Goal: Information Seeking & Learning: Check status

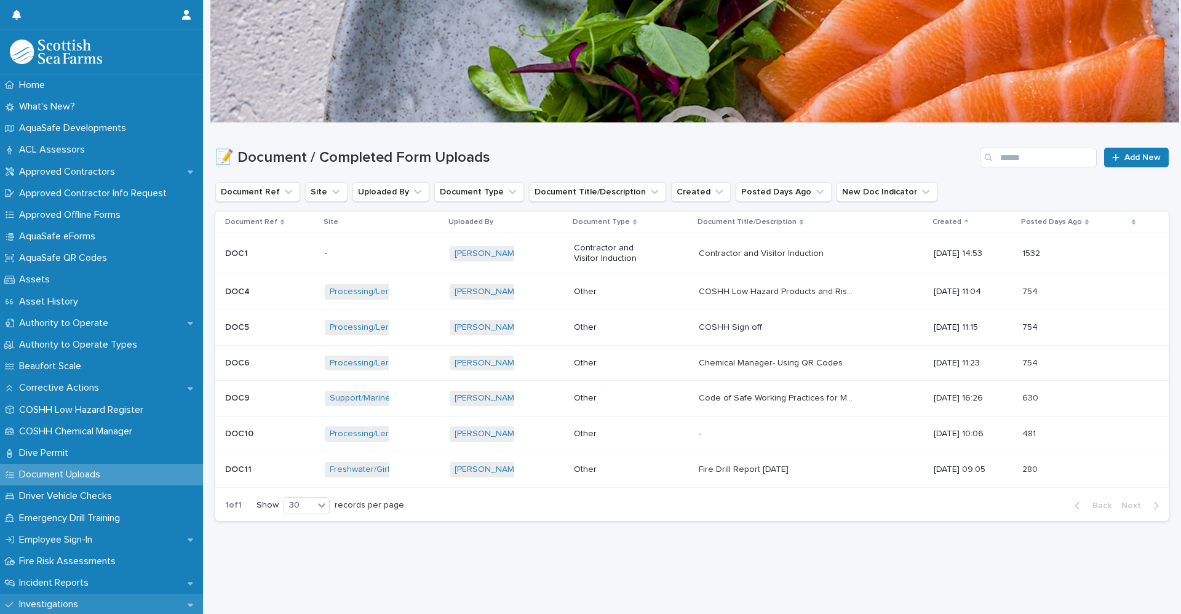
scroll to position [185, 0]
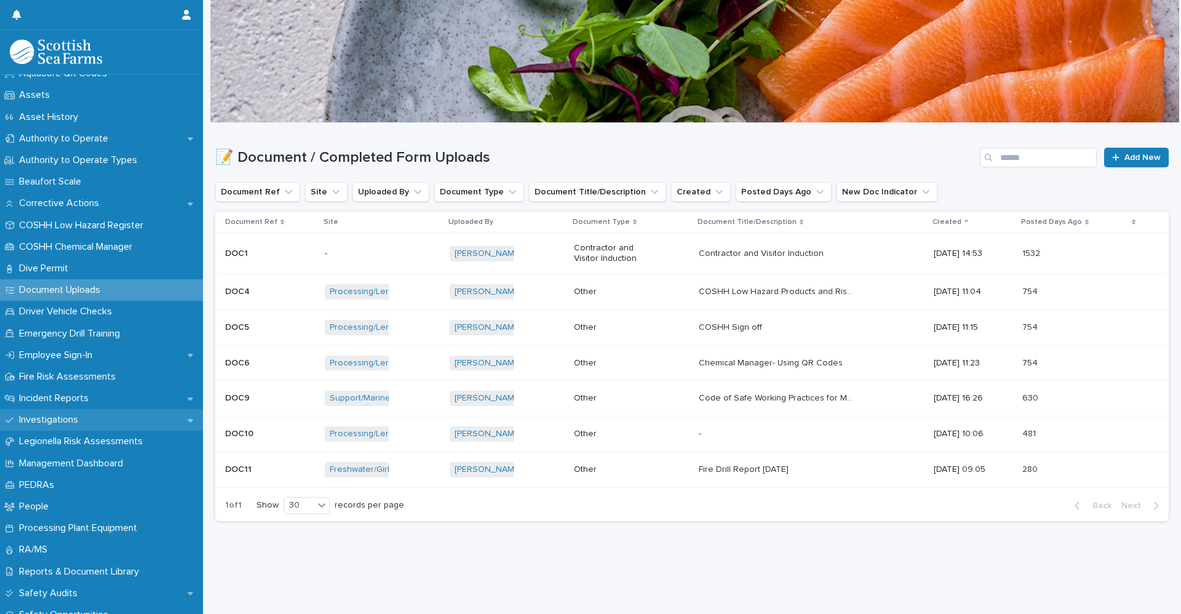
click at [94, 410] on div "Investigations" at bounding box center [101, 420] width 203 height 22
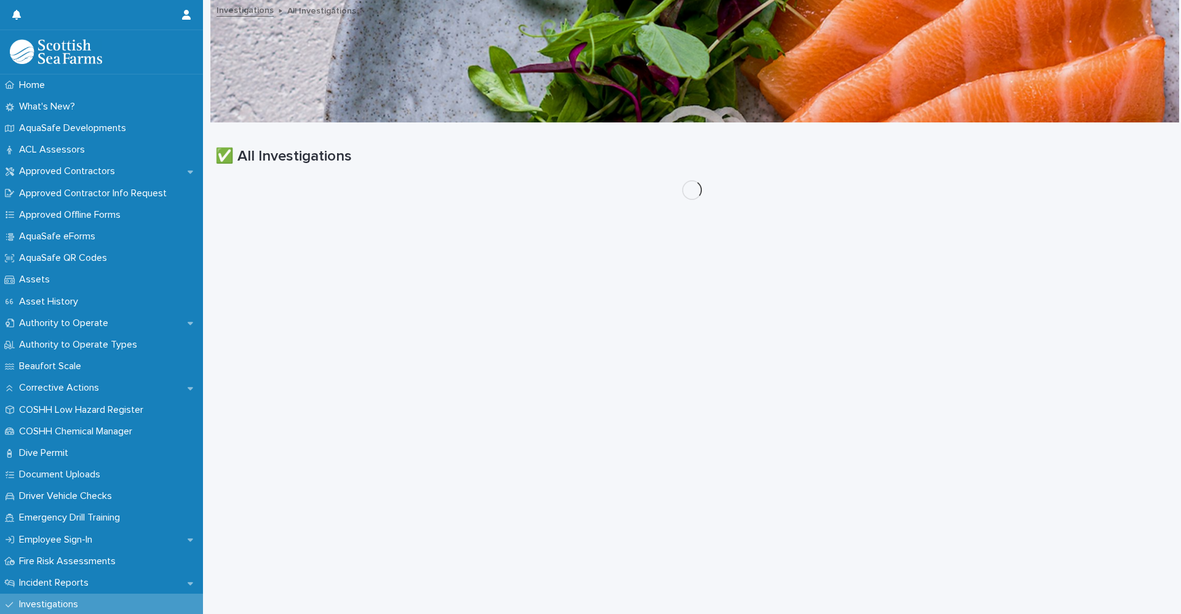
click at [92, 399] on div "COSHH Low Hazard Register" at bounding box center [101, 410] width 203 height 22
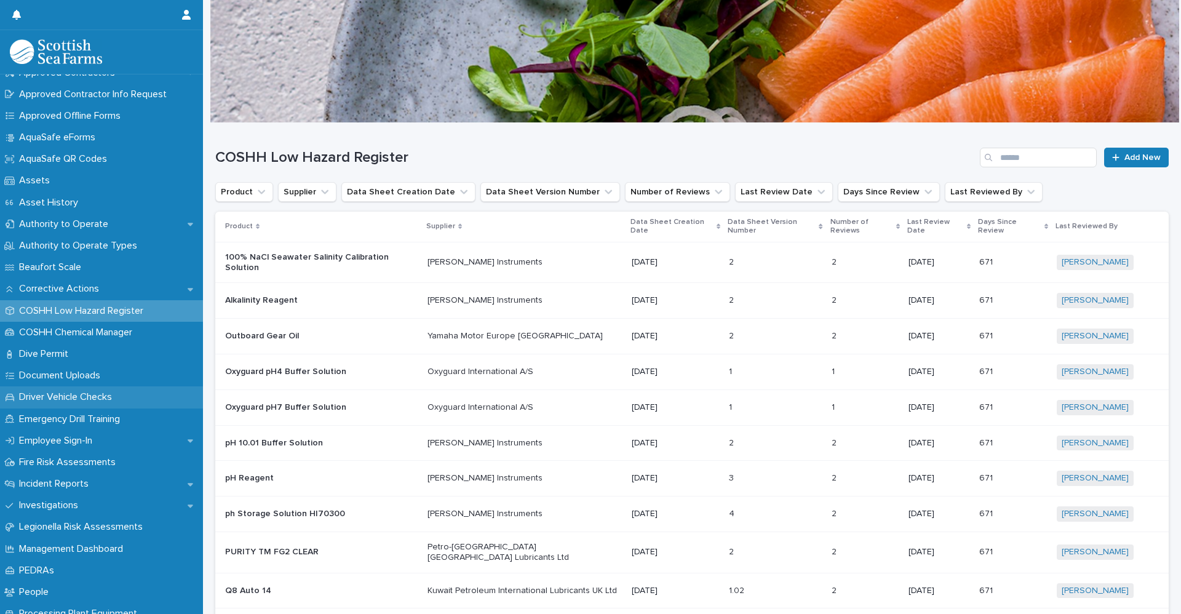
scroll to position [185, 0]
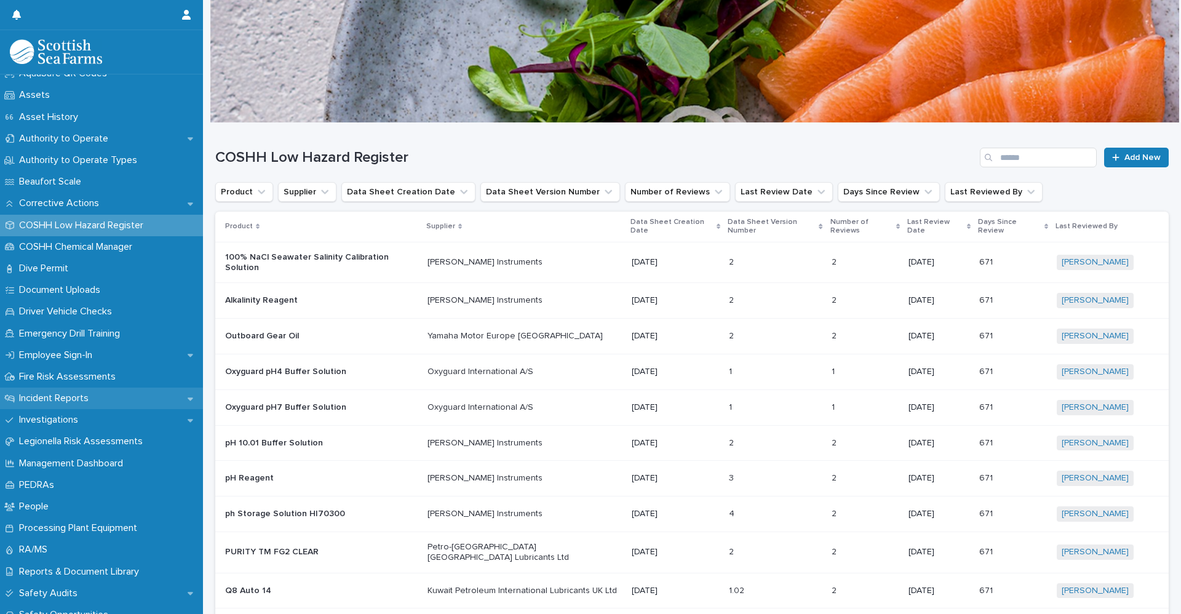
click at [68, 399] on p "Incident Reports" at bounding box center [56, 399] width 84 height 12
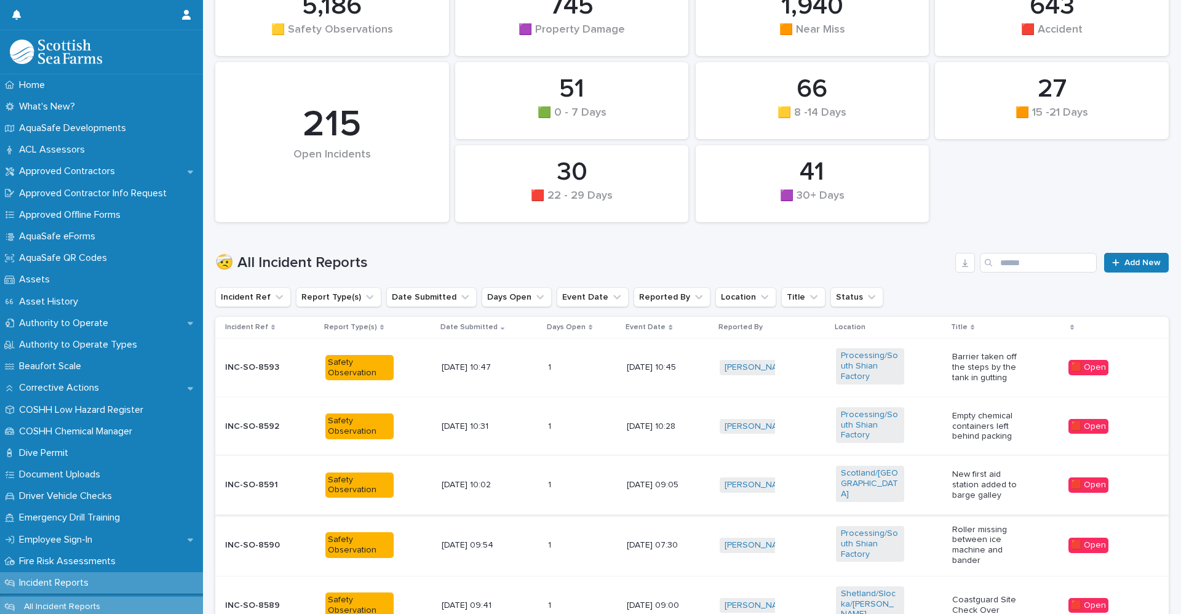
scroll to position [185, 0]
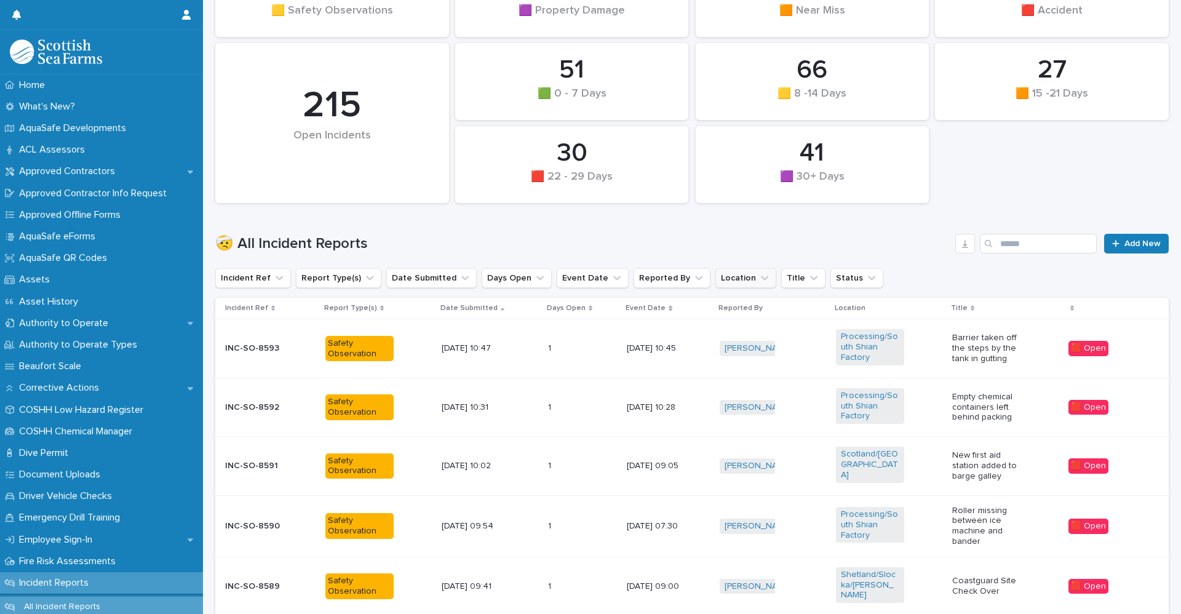
click at [759, 276] on icon "Location" at bounding box center [765, 278] width 12 height 12
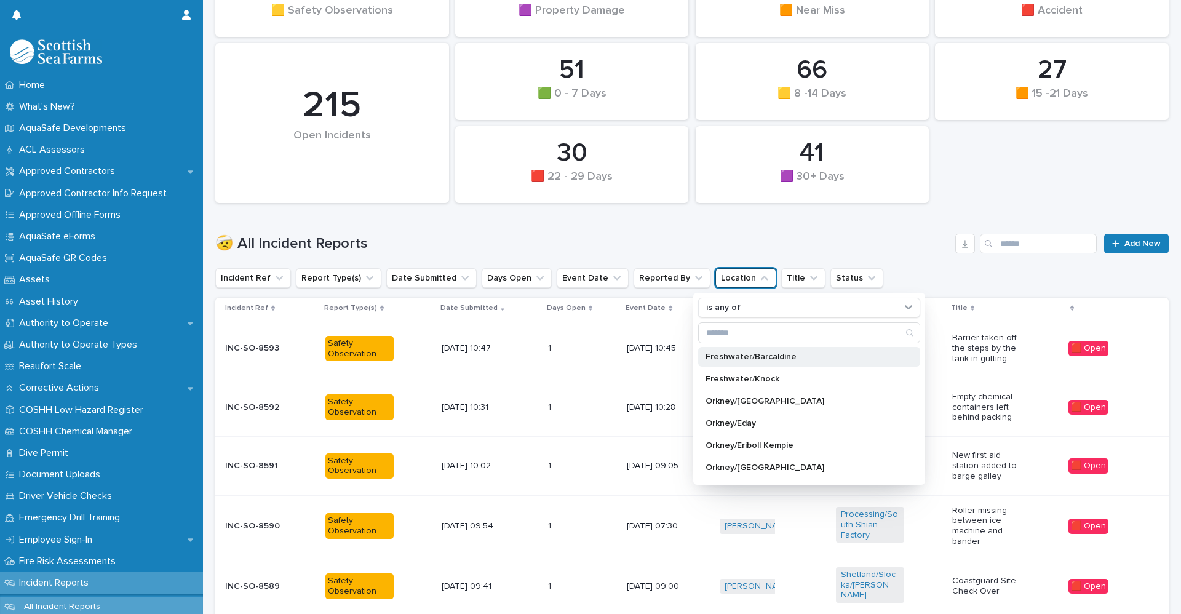
click at [766, 359] on p "Freshwater/Barcaldine" at bounding box center [803, 357] width 195 height 9
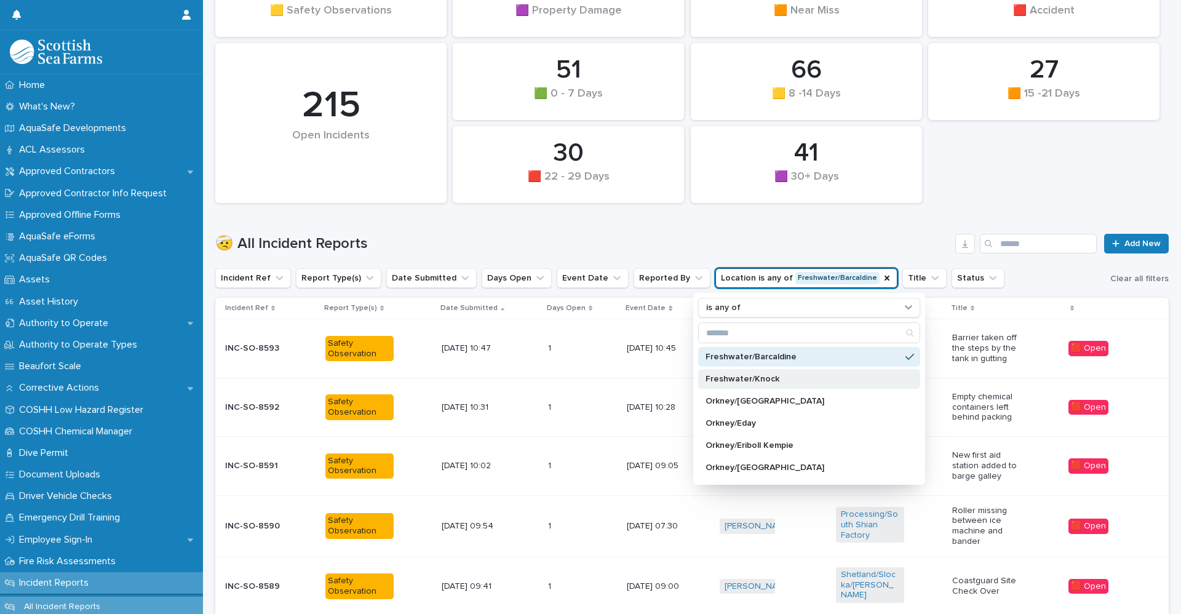
click at [768, 381] on p "Freshwater/Knock" at bounding box center [803, 379] width 195 height 9
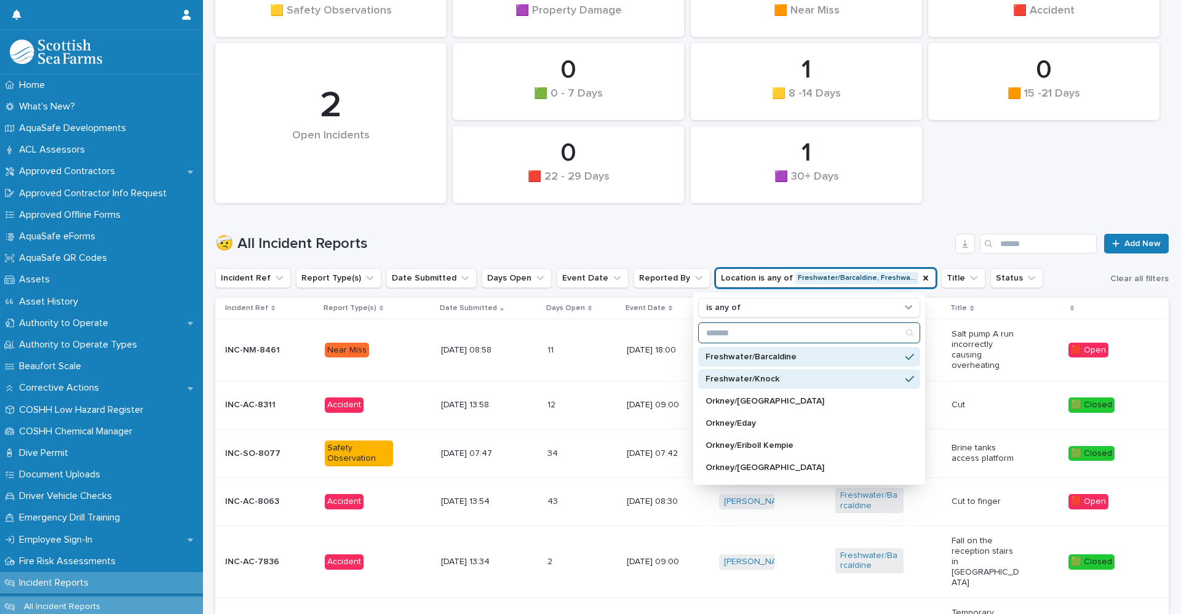
click at [764, 330] on input "Search" at bounding box center [809, 333] width 221 height 20
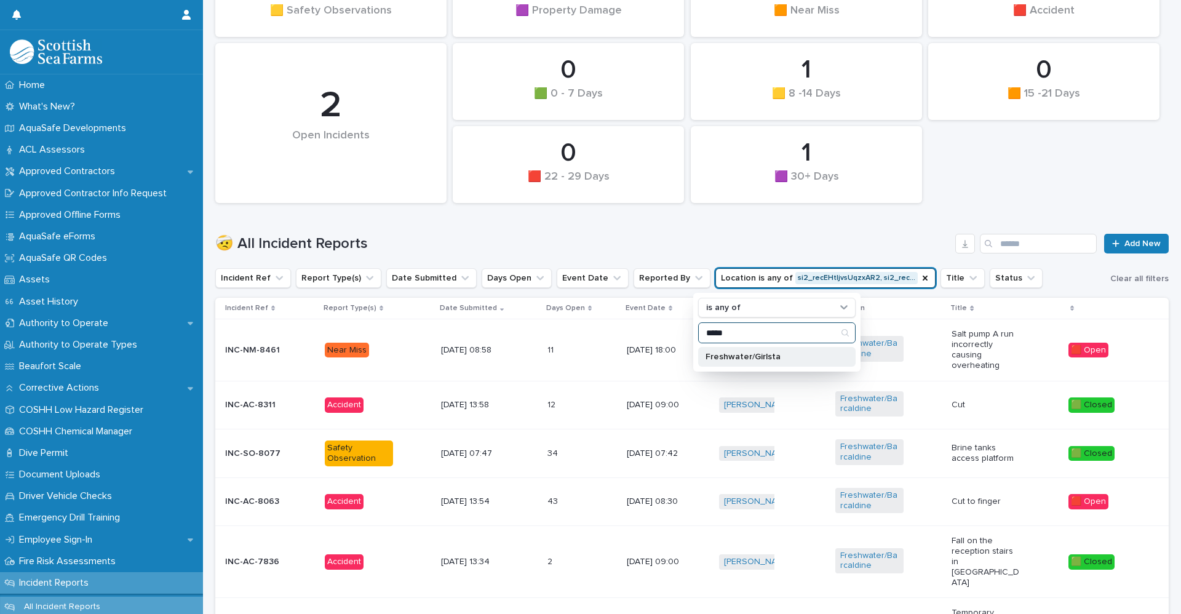
type input "*****"
click at [751, 355] on p "Freshwater/Girlsta" at bounding box center [771, 357] width 130 height 9
click at [855, 244] on h1 "🤕 All Incident Reports" at bounding box center [582, 244] width 735 height 18
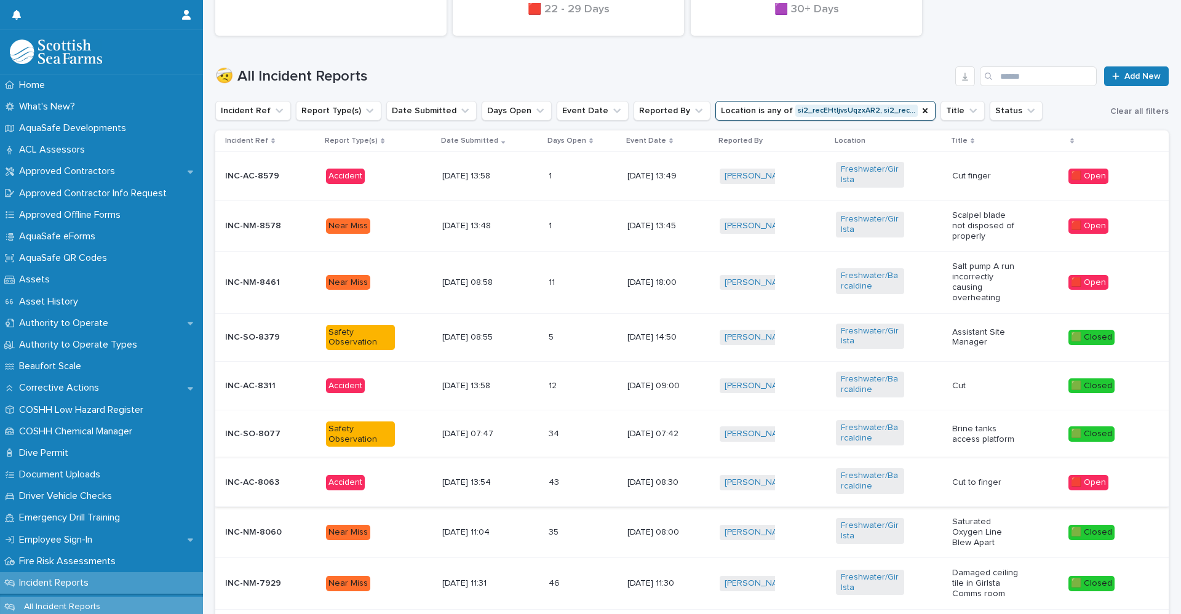
scroll to position [353, 0]
click at [276, 283] on p "INC-NM-8461" at bounding box center [259, 282] width 68 height 10
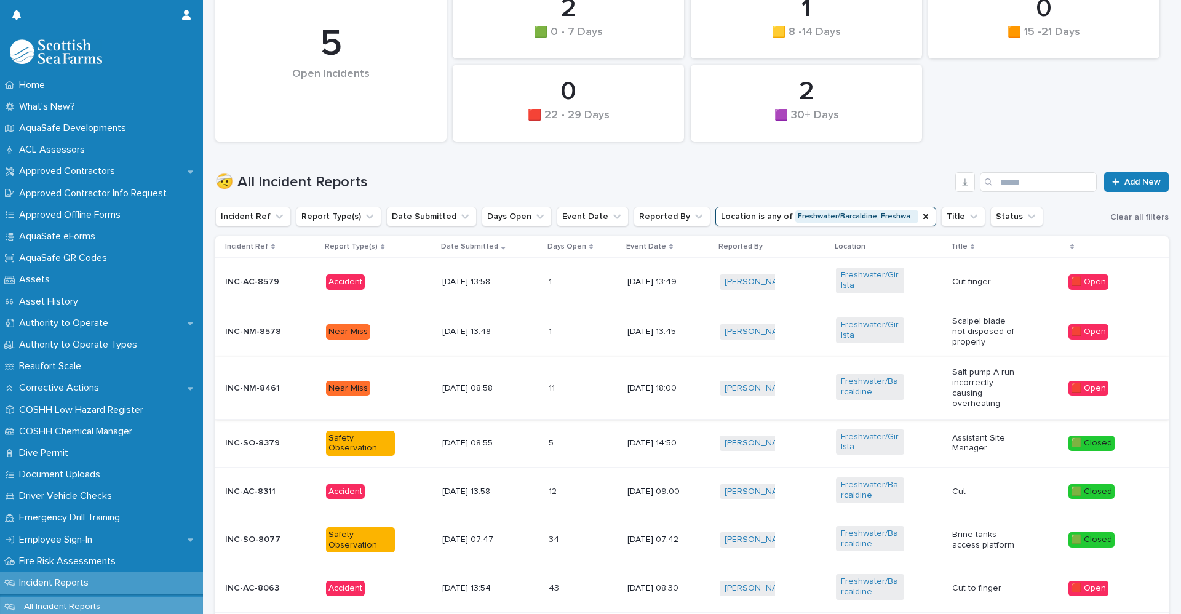
scroll to position [369, 0]
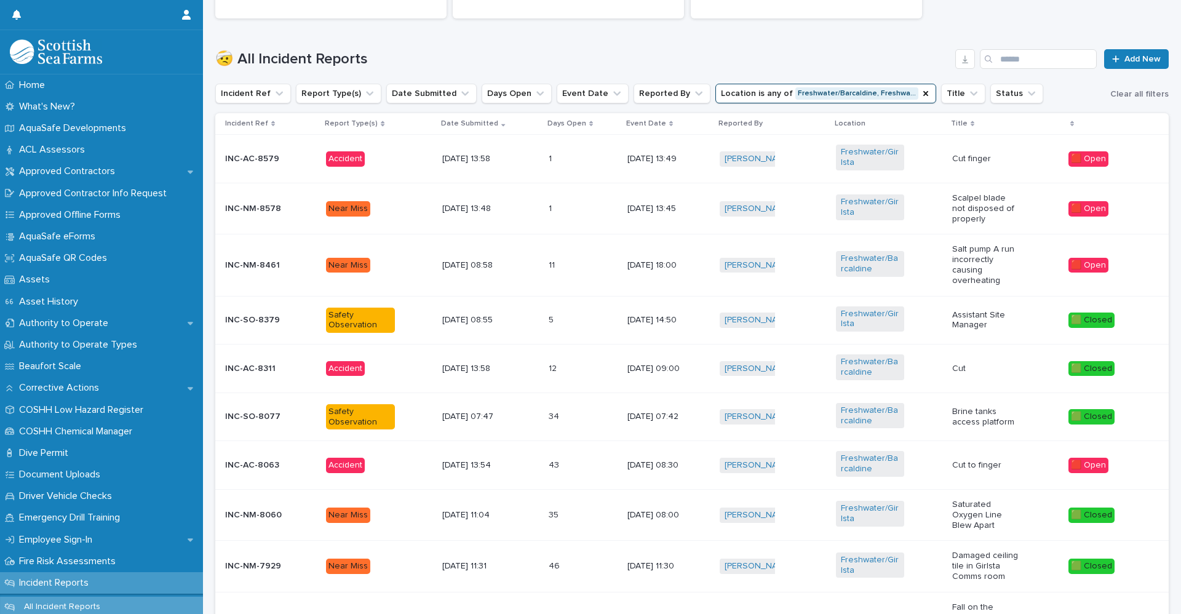
click at [274, 321] on p "INC-SO-8379" at bounding box center [259, 320] width 68 height 10
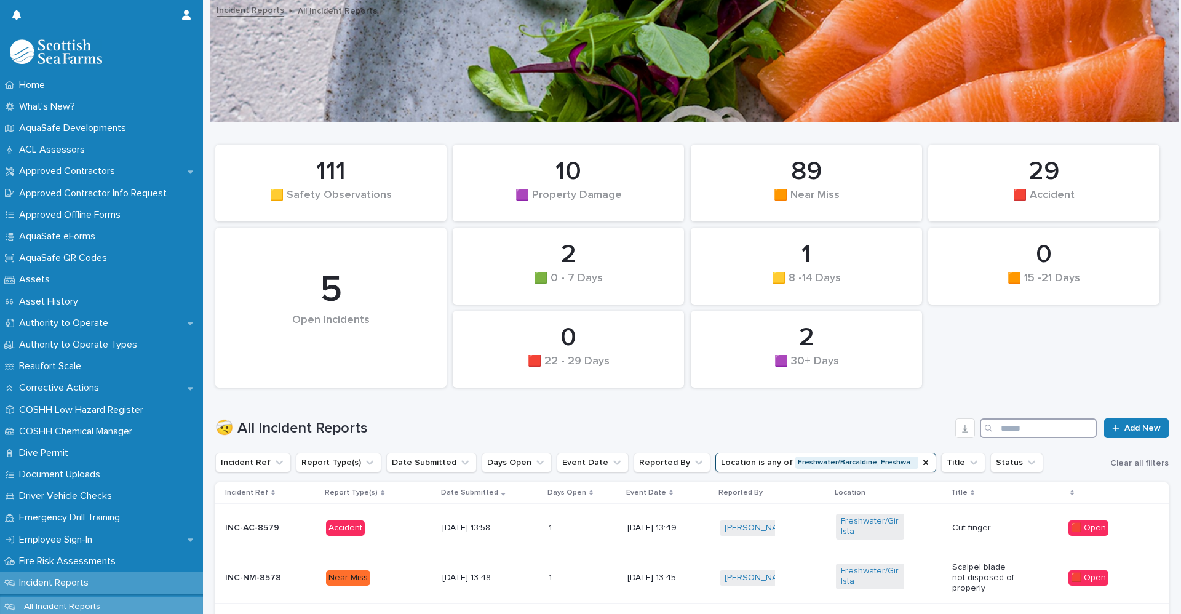
click at [1036, 424] on input "Search" at bounding box center [1038, 428] width 117 height 20
type input "****"
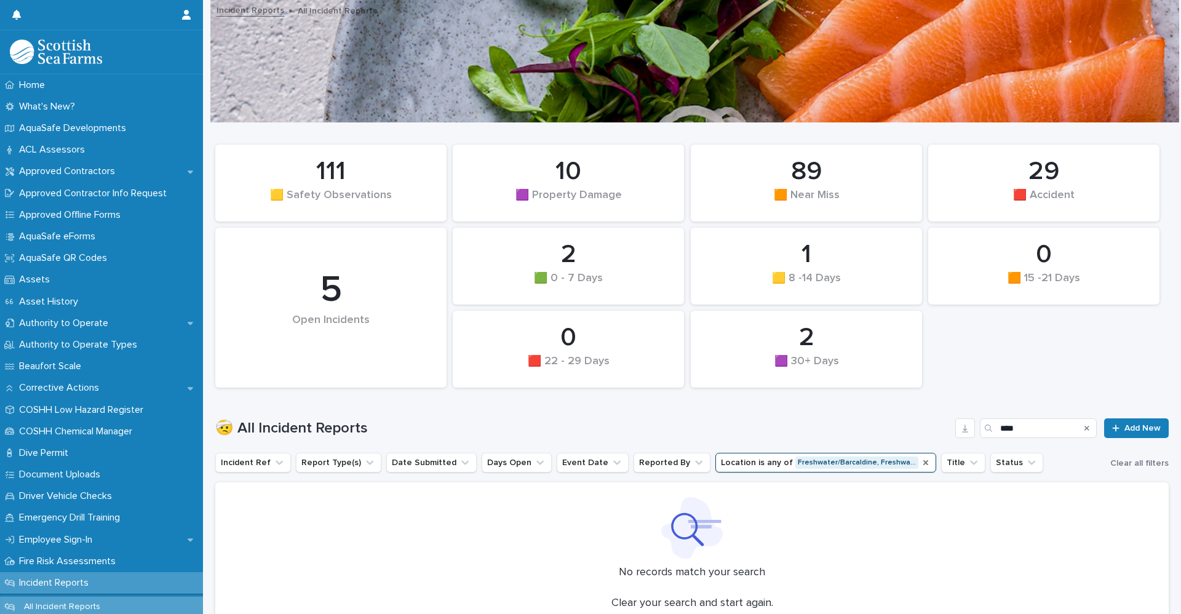
click at [921, 466] on icon "Location" at bounding box center [926, 463] width 10 height 10
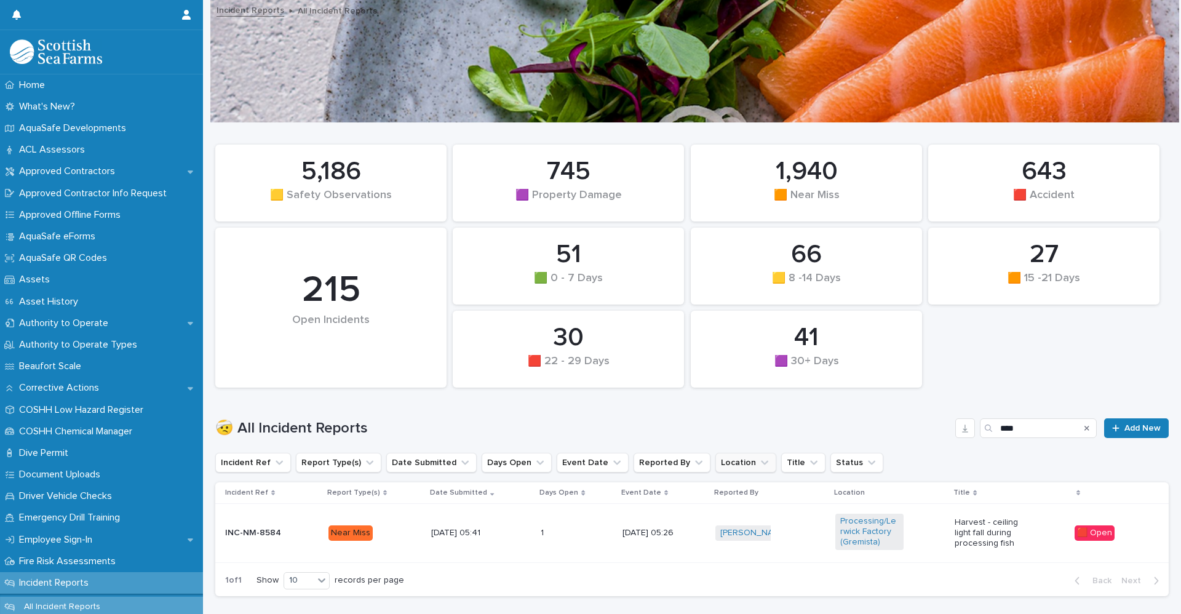
scroll to position [63, 0]
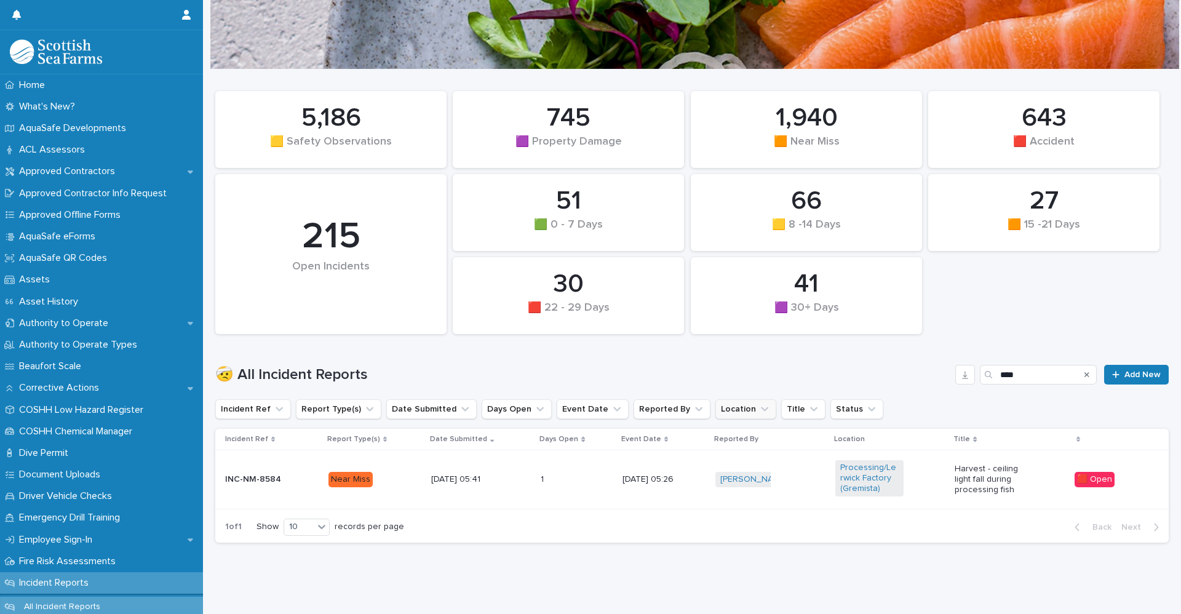
click at [275, 477] on div "INC-NM-8584" at bounding box center [272, 479] width 94 height 20
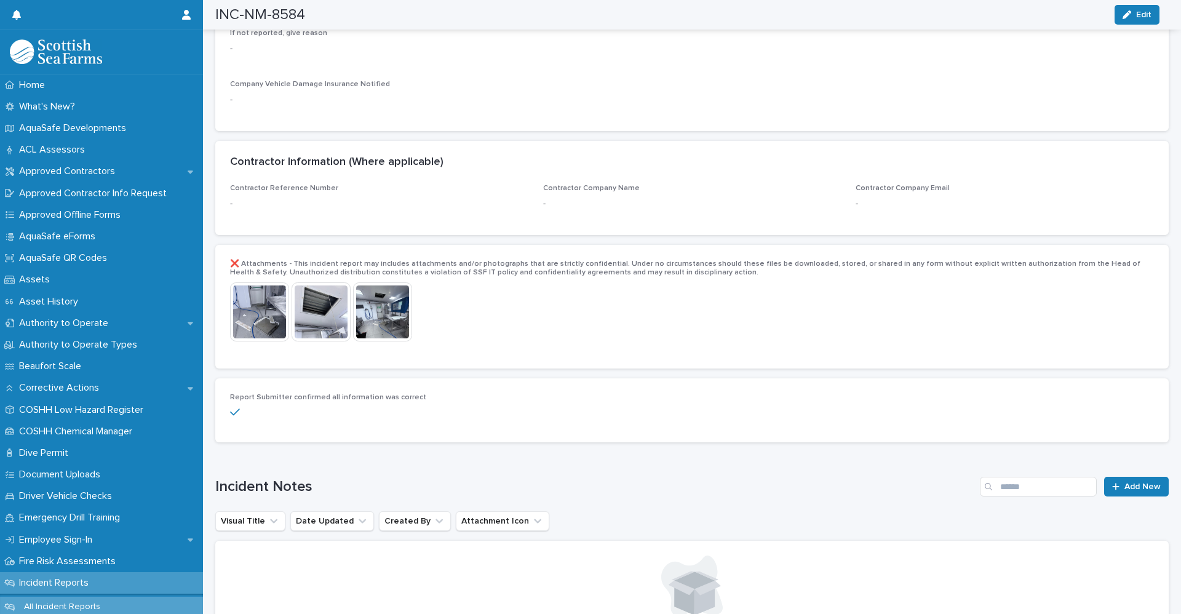
scroll to position [2646, 0]
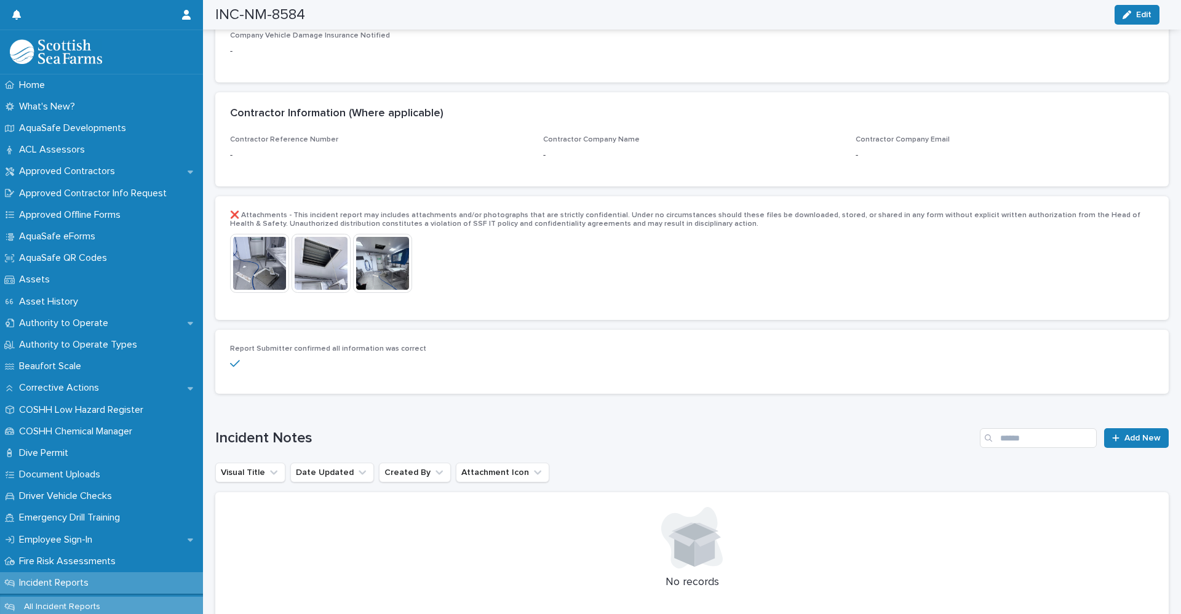
click at [257, 258] on img at bounding box center [259, 263] width 59 height 59
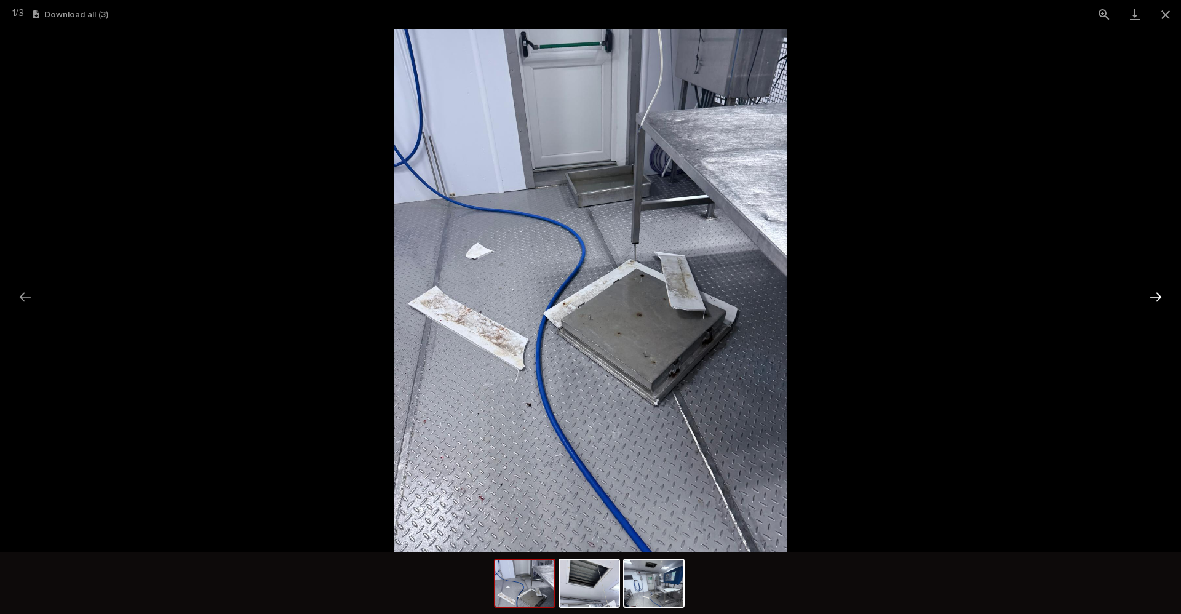
click at [1159, 289] on button "Next slide" at bounding box center [1156, 297] width 26 height 24
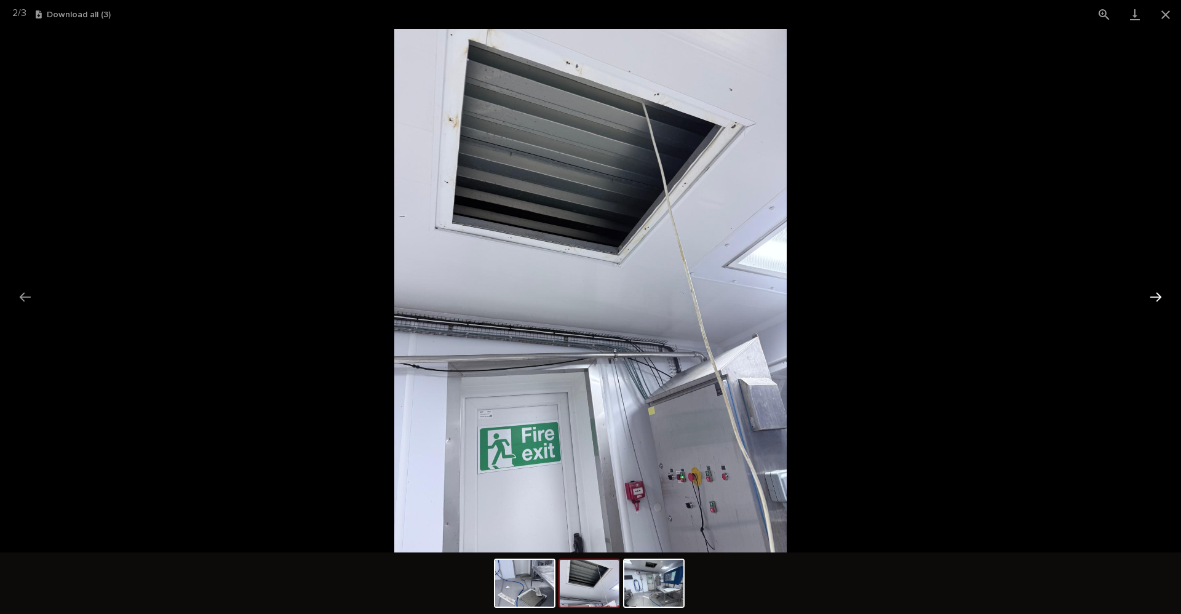
click at [1157, 289] on button "Next slide" at bounding box center [1156, 297] width 26 height 24
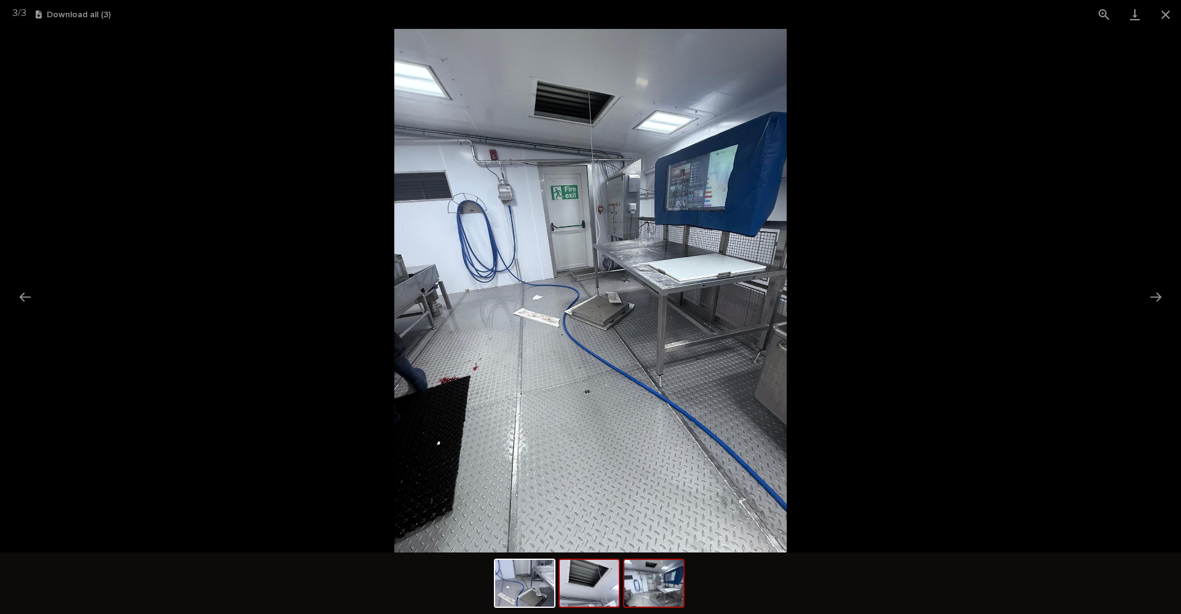
click at [602, 592] on img at bounding box center [589, 583] width 59 height 47
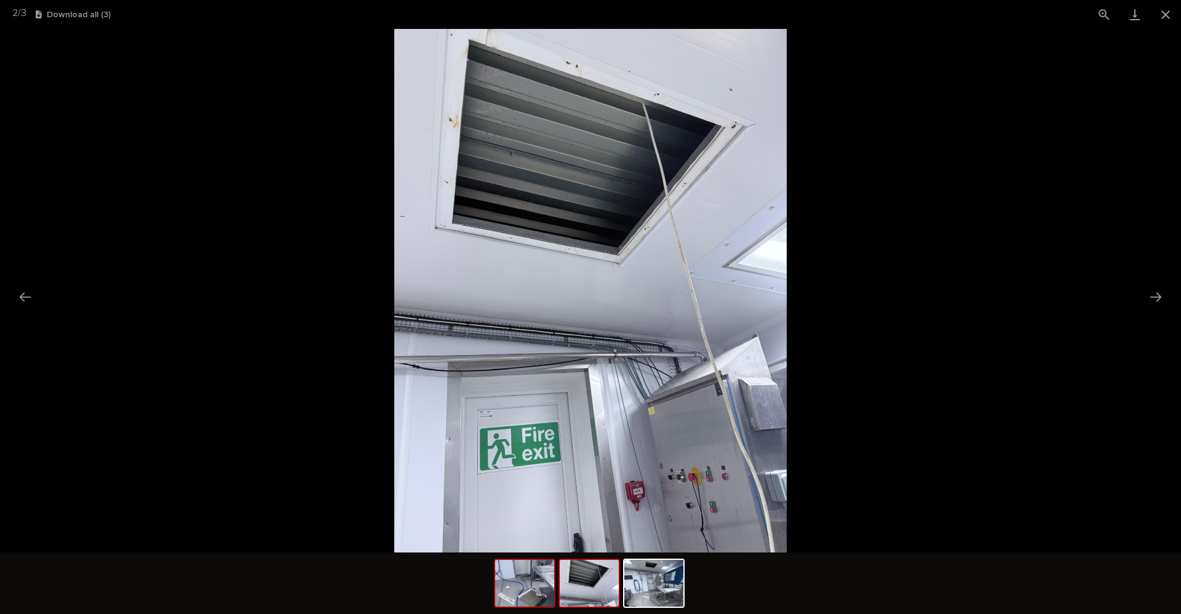
click at [495, 591] on img at bounding box center [524, 583] width 59 height 47
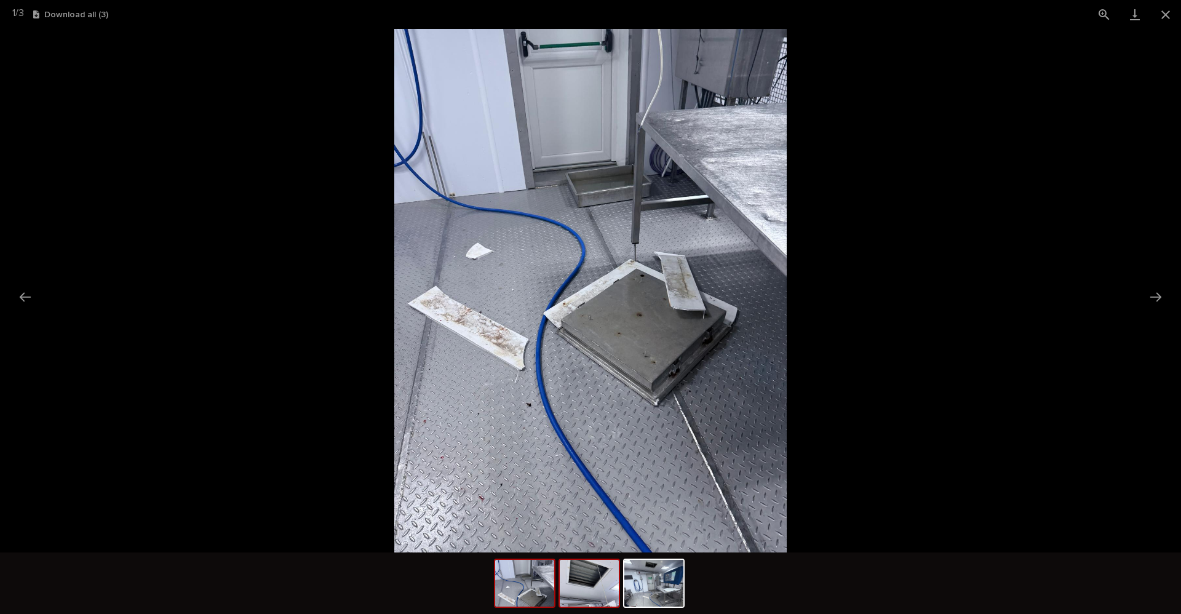
click at [609, 590] on img at bounding box center [589, 583] width 59 height 47
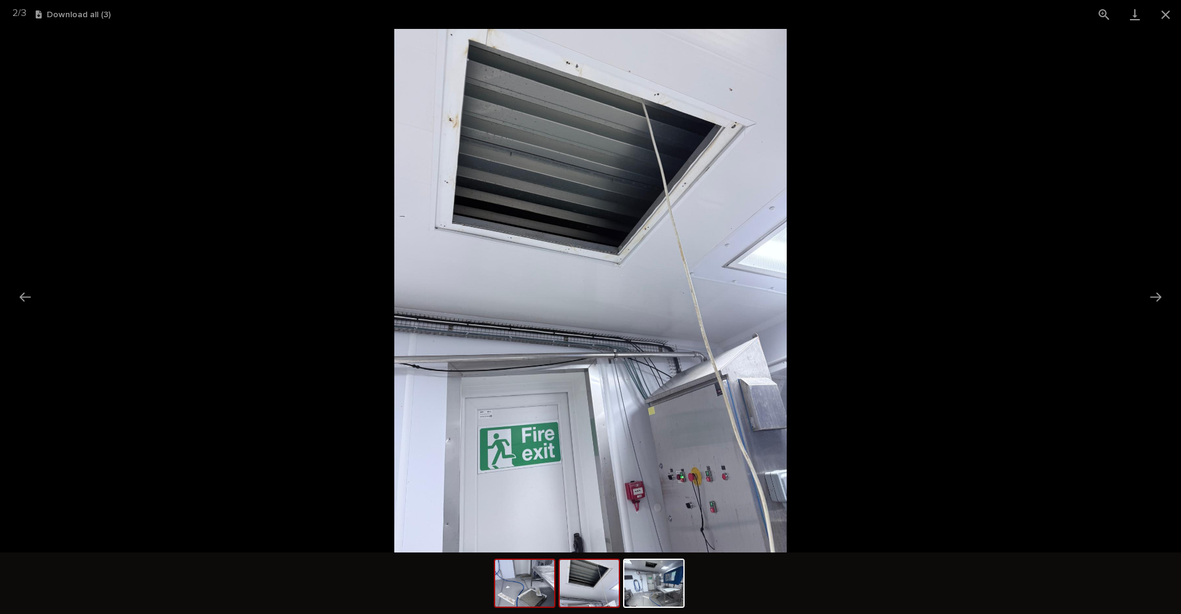
click at [544, 586] on img at bounding box center [524, 583] width 59 height 47
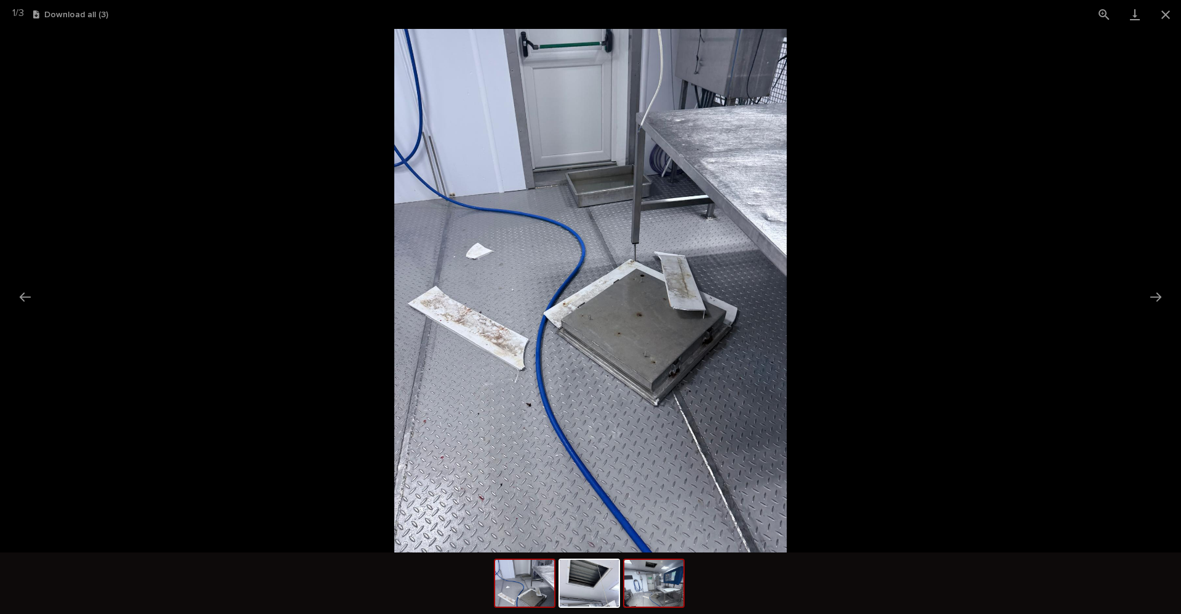
click at [665, 593] on img at bounding box center [654, 583] width 59 height 47
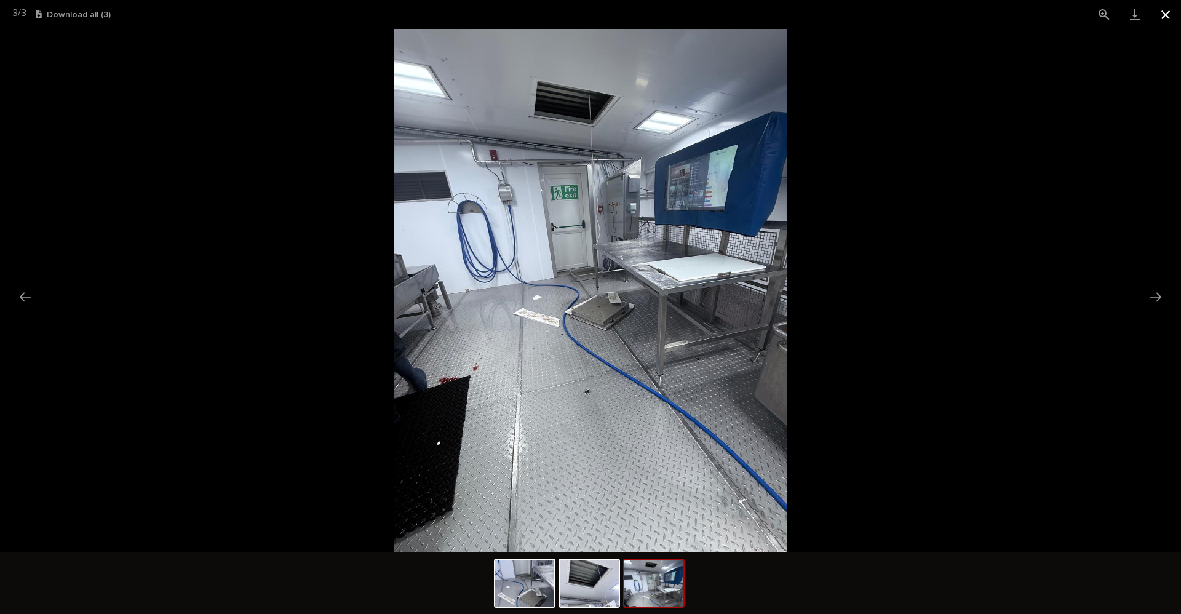
click at [1167, 10] on button "Close gallery" at bounding box center [1166, 14] width 31 height 29
